Goal: Information Seeking & Learning: Learn about a topic

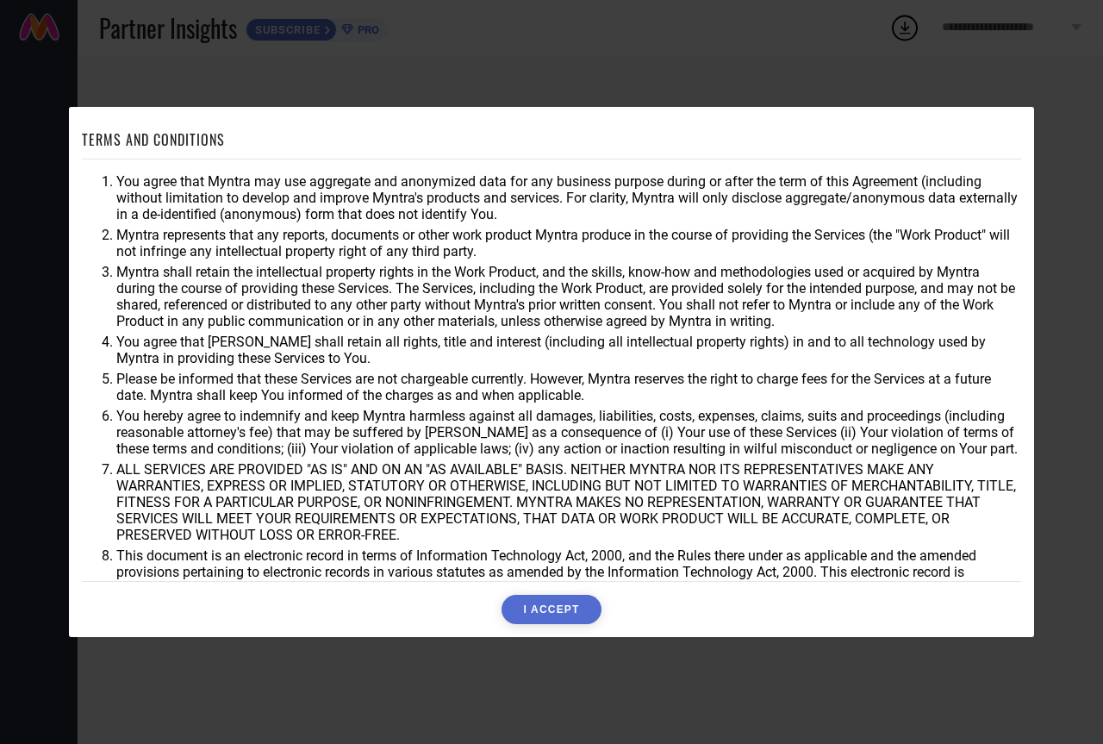
click at [527, 602] on button "I ACCEPT" at bounding box center [551, 609] width 99 height 29
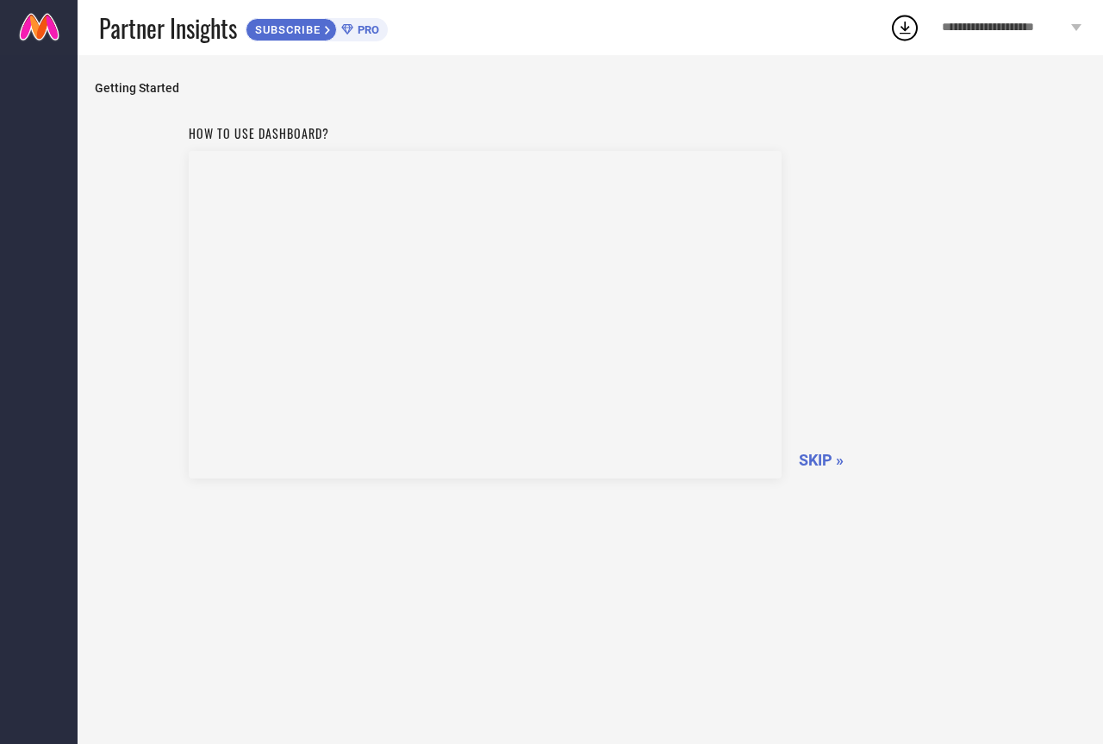
click at [815, 459] on span "SKIP »" at bounding box center [821, 460] width 45 height 18
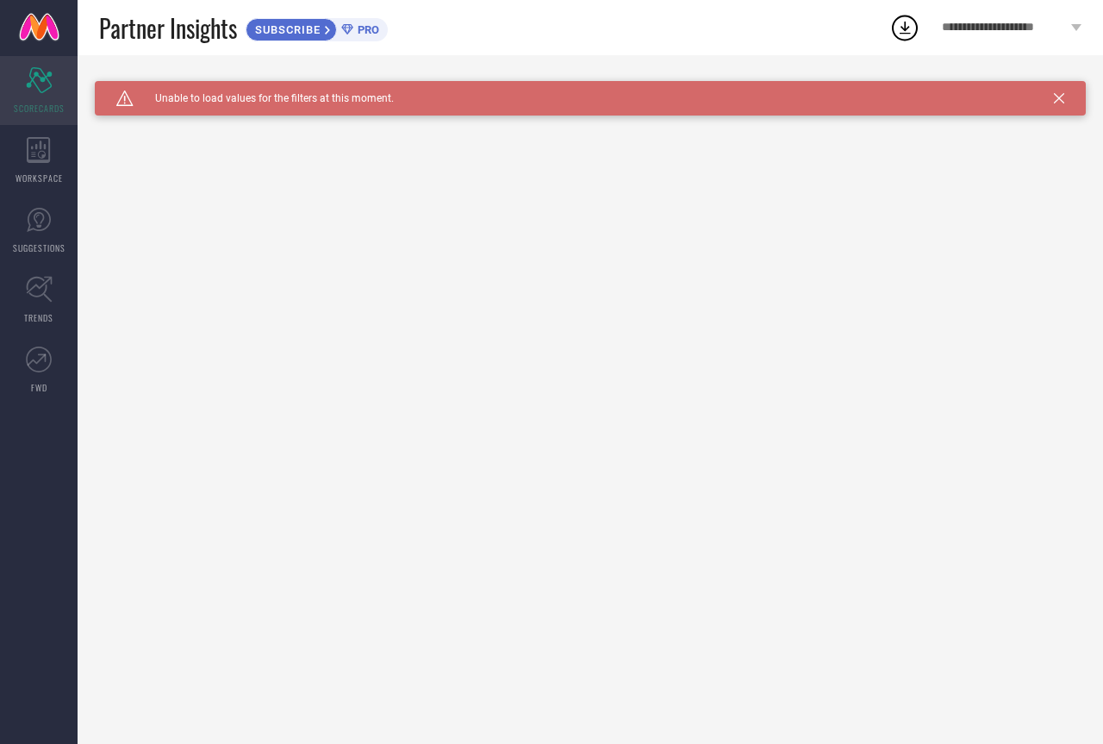
click at [34, 95] on div "Scorecard SCORECARDS" at bounding box center [39, 90] width 78 height 69
click at [46, 162] on icon at bounding box center [38, 150] width 23 height 26
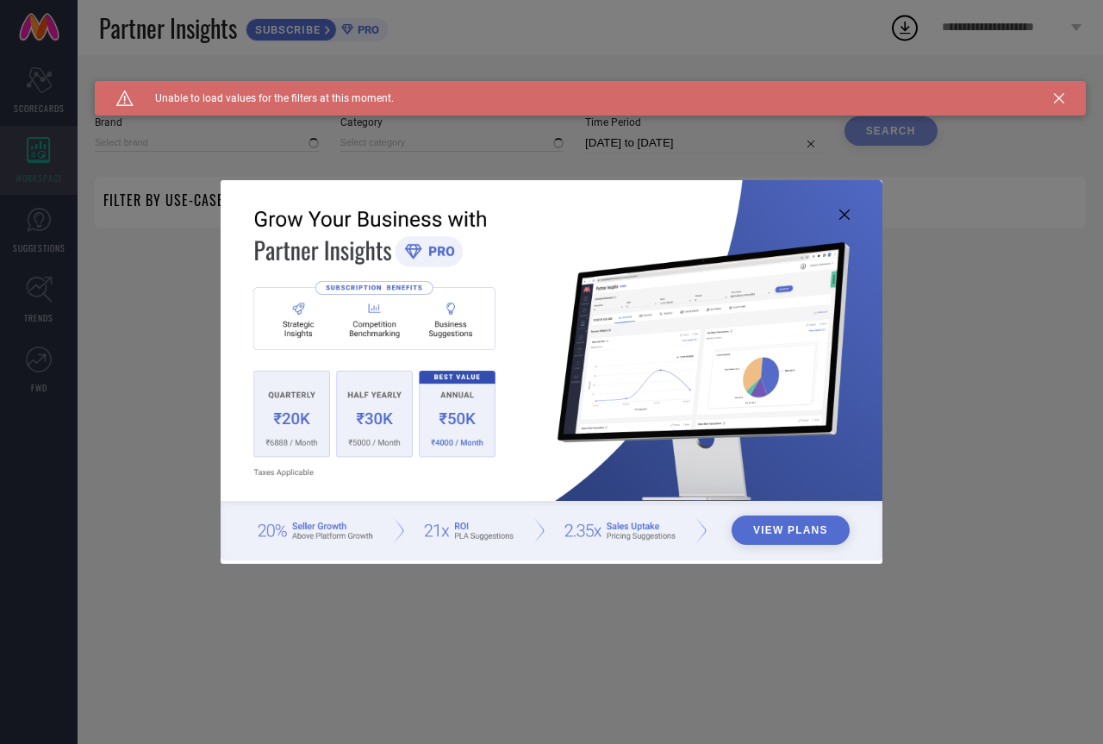
type input "1 STOP FASHION"
type input "All"
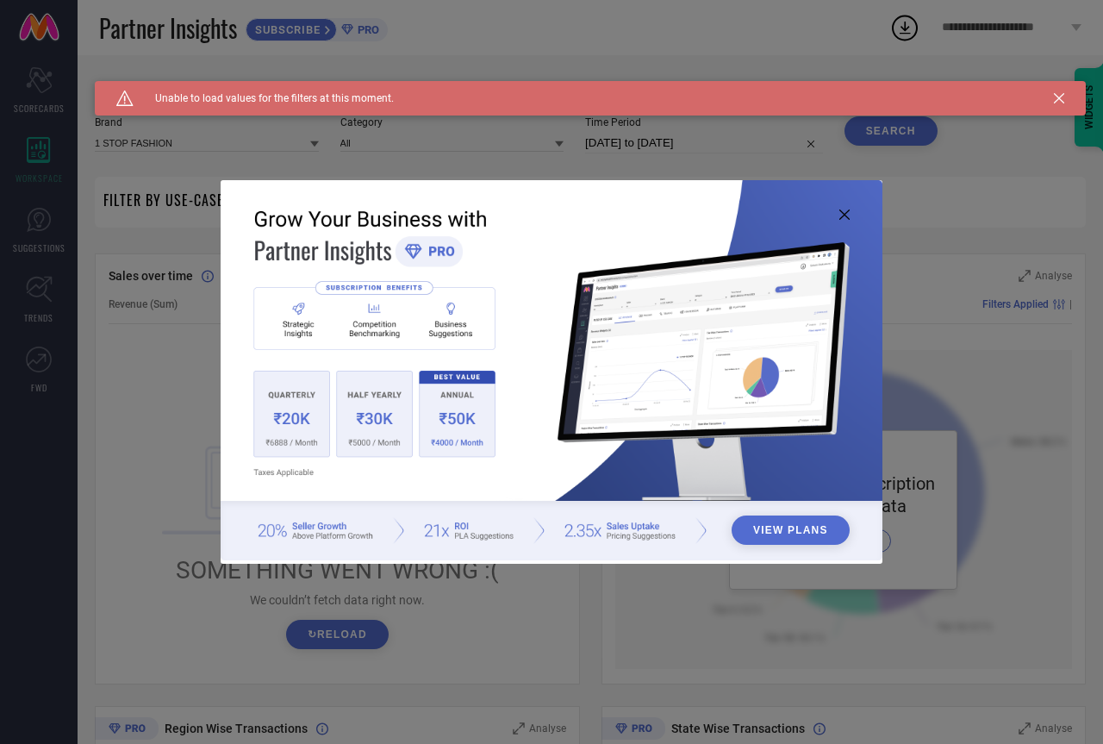
click at [47, 188] on div "View Plans" at bounding box center [551, 372] width 1103 height 744
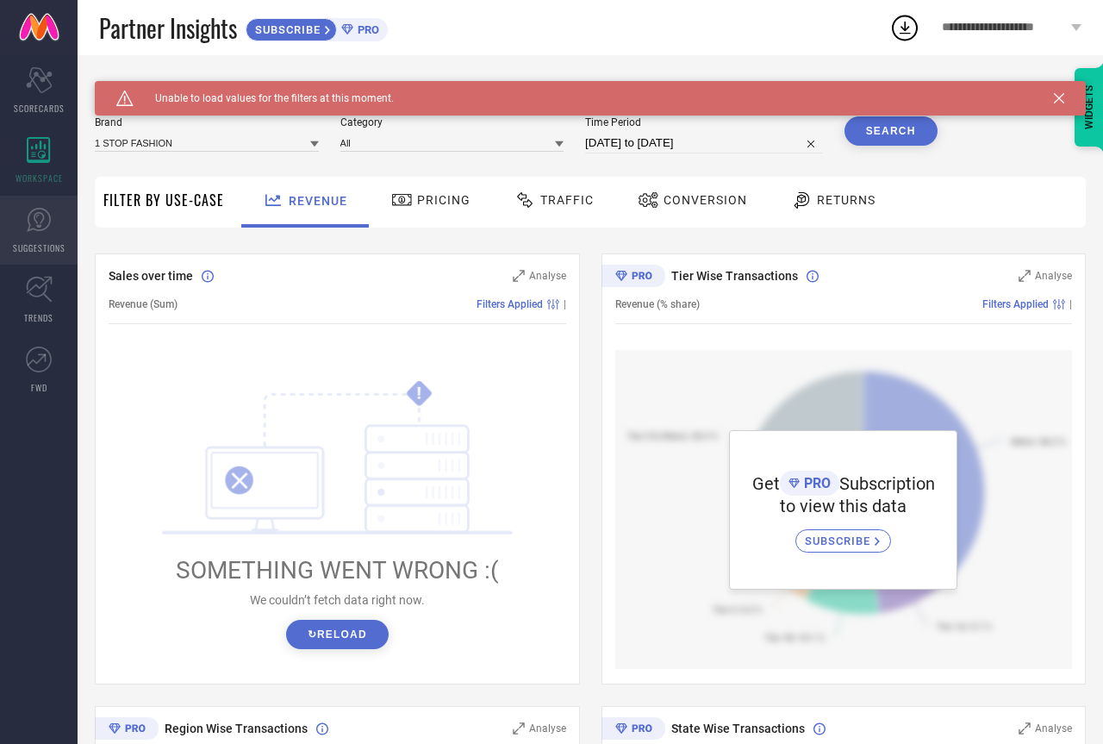
click at [48, 205] on link "SUGGESTIONS" at bounding box center [39, 230] width 78 height 69
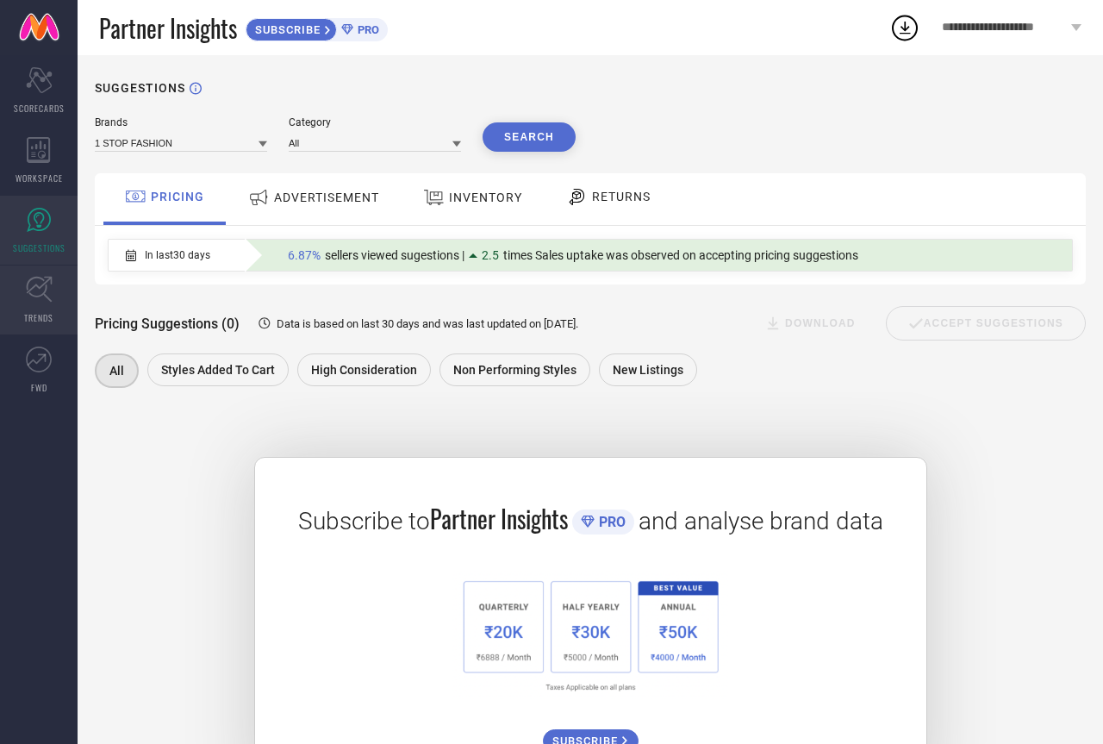
click at [40, 290] on icon at bounding box center [39, 289] width 27 height 27
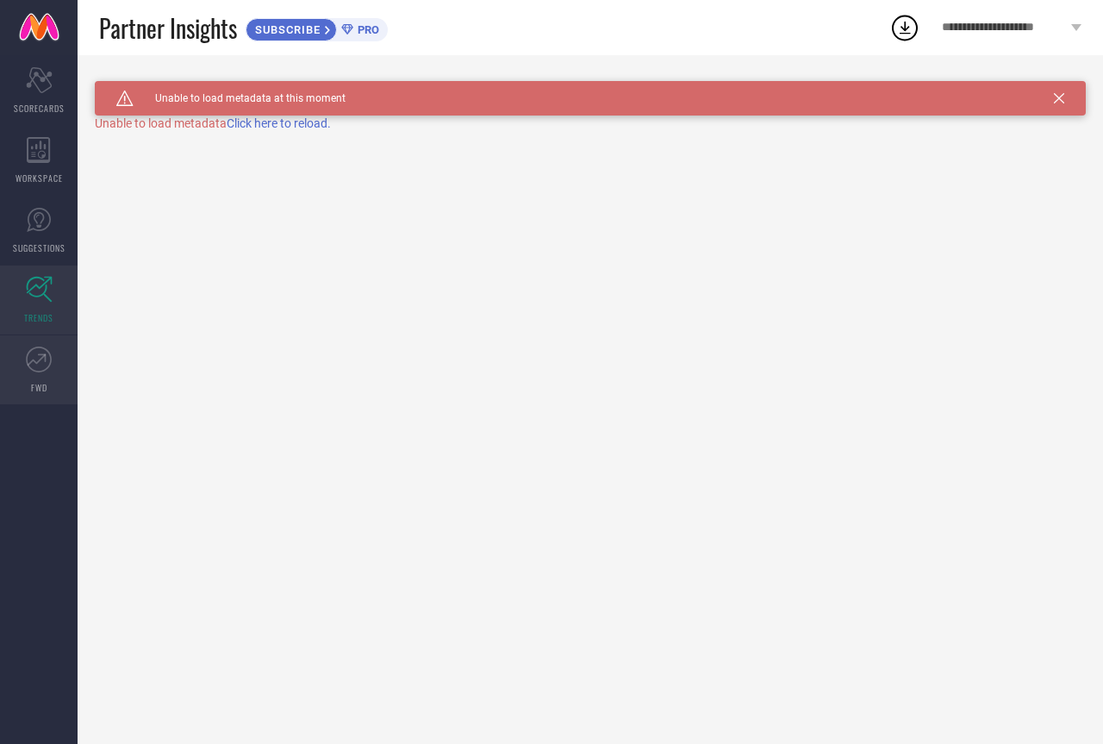
click at [42, 376] on link "FWD" at bounding box center [39, 369] width 78 height 69
